Goal: Task Accomplishment & Management: Use online tool/utility

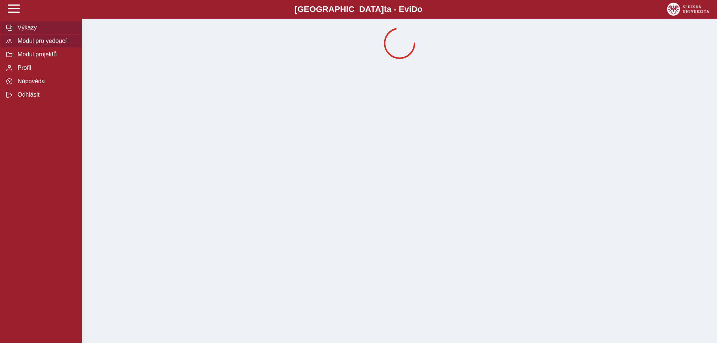
click at [53, 44] on span "Modul pro vedoucí" at bounding box center [45, 41] width 60 height 7
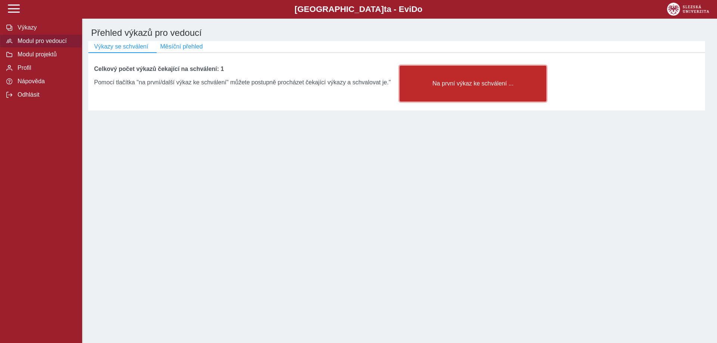
click at [482, 99] on button "Na první výkaz ke schválení ..." at bounding box center [472, 84] width 147 height 36
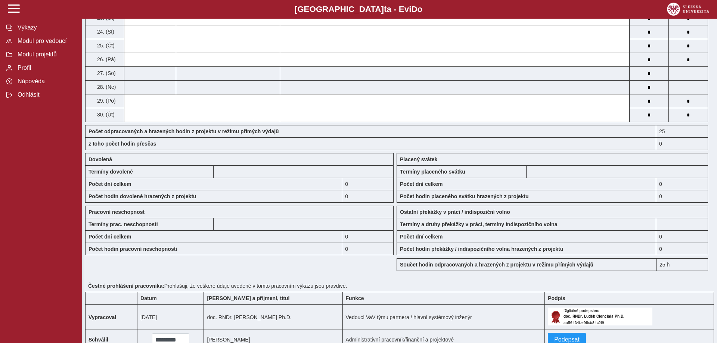
scroll to position [546, 0]
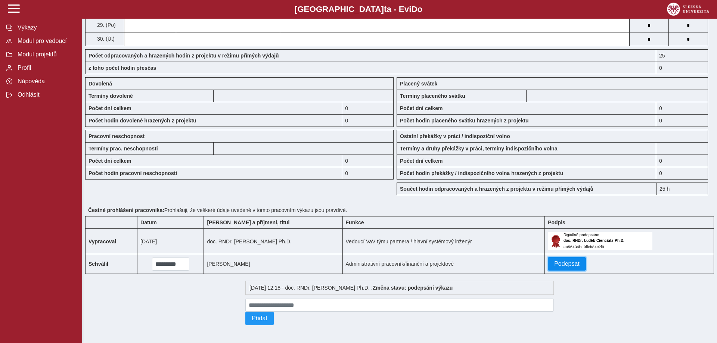
click at [571, 262] on span "Podepsat" at bounding box center [566, 263] width 25 height 7
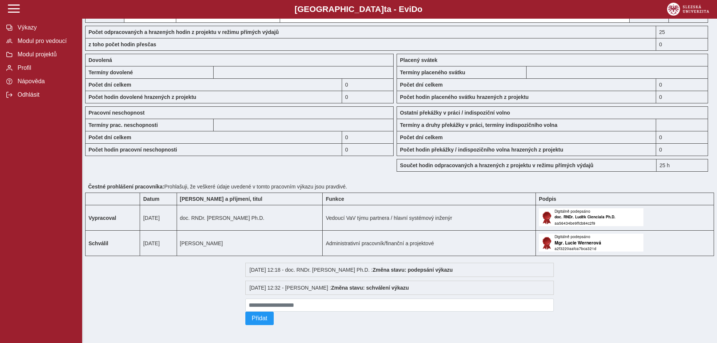
scroll to position [378, 0]
